Goal: Task Accomplishment & Management: Manage account settings

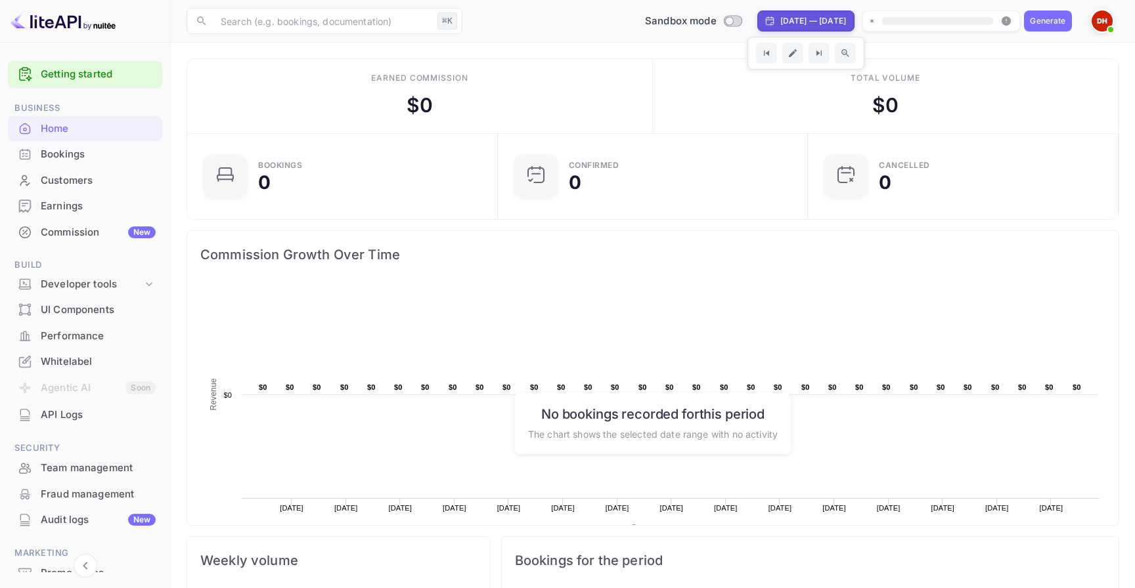
scroll to position [213, 303]
click at [1105, 26] on span at bounding box center [1110, 29] width 13 height 13
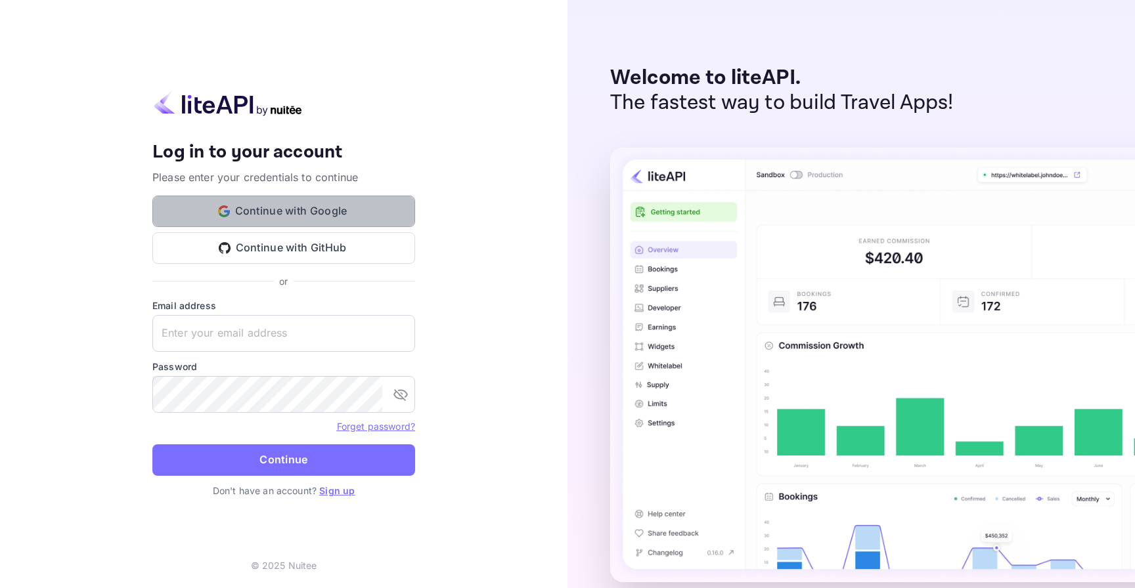
click at [361, 198] on button "Continue with Google" at bounding box center [283, 212] width 263 height 32
